Goal: Contribute content

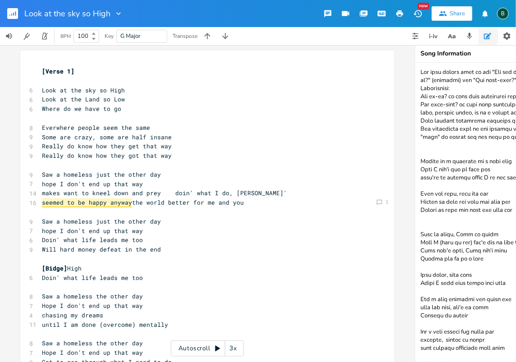
scroll to position [553, 0]
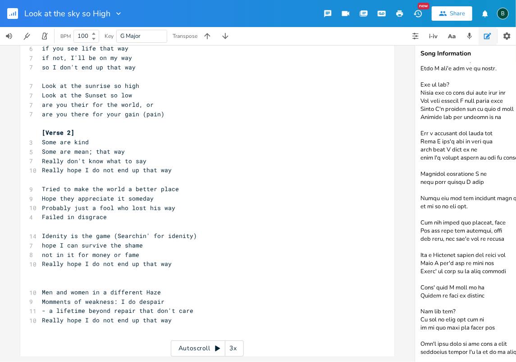
click at [10, 11] on rect "button" at bounding box center [12, 13] width 11 height 11
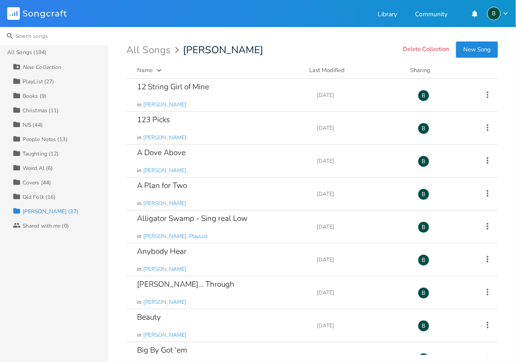
click at [23, 37] on input at bounding box center [54, 36] width 108 height 18
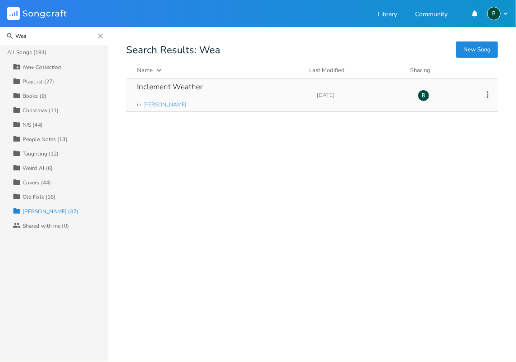
type input "Wea"
click at [184, 88] on div "Inclement Weather" at bounding box center [170, 87] width 66 height 8
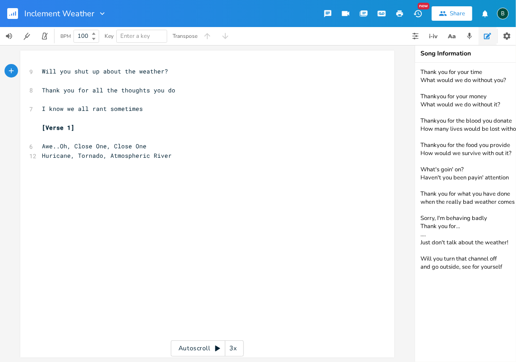
click at [501, 103] on textarea "Thank you for your time What would we do without you? Thankyou for your money W…" at bounding box center [505, 212] width 180 height 299
click at [504, 266] on textarea "Thank you for your time What would we do without you? Thankyou for your money W…" at bounding box center [505, 212] width 180 height 299
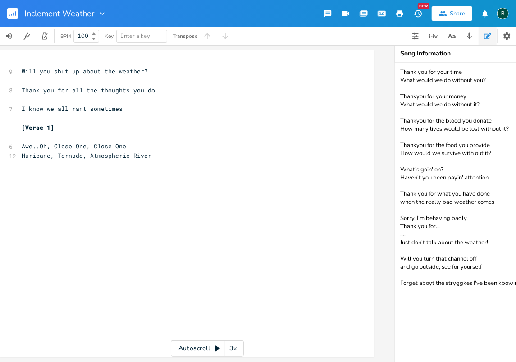
scroll to position [0, 24]
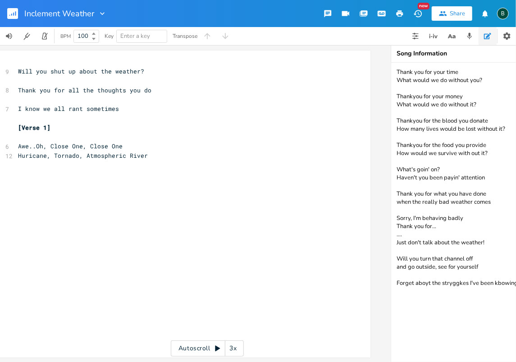
click at [426, 282] on textarea "Thank you for your time What would we do without you? Thankyou for your money W…" at bounding box center [481, 212] width 180 height 299
click at [452, 283] on textarea "Thank you for your time What would we do without you? Thankyou for your money W…" at bounding box center [481, 212] width 180 height 299
click at [462, 282] on textarea "Thank you for your time What would we do without you? Thankyou for your money W…" at bounding box center [481, 212] width 180 height 299
click at [500, 283] on textarea "Thank you for your time What would we do without you? Thankyou for your money W…" at bounding box center [481, 212] width 180 height 299
click at [397, 283] on textarea "Thank you for your time What would we do without you? Thankyou for your money W…" at bounding box center [481, 212] width 180 height 299
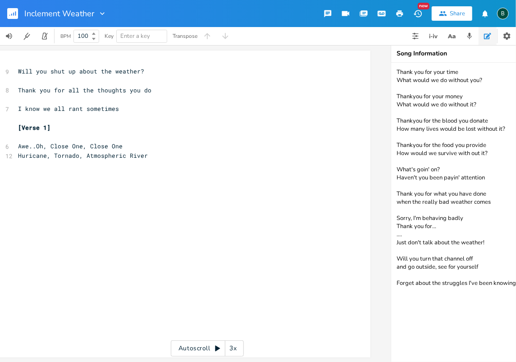
click at [468, 283] on textarea "Thank you for your time What would we do without you? Thankyou for your money W…" at bounding box center [481, 212] width 180 height 299
click at [442, 290] on textarea "Thank you for your time What would we do without you? Thankyou for your money W…" at bounding box center [481, 212] width 180 height 299
click at [396, 283] on textarea "Thank you for your time What would we do without you? Thankyou for your money W…" at bounding box center [481, 212] width 180 height 299
click at [397, 286] on textarea "Thank you for your time What would we do without you? Thankyou for your money W…" at bounding box center [481, 212] width 180 height 299
type textarea "Thank you for your time What would we do without you? Thankyou for your money W…"
